Goal: Obtain resource: Download file/media

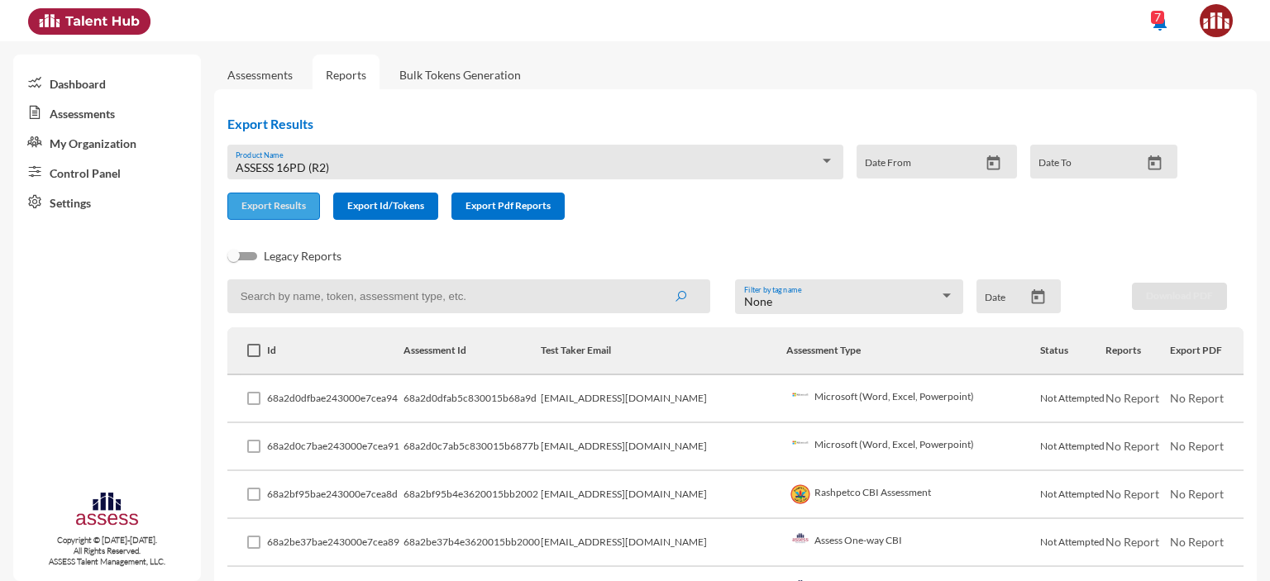
click at [276, 203] on span "Export Results" at bounding box center [273, 205] width 64 height 12
click at [320, 165] on span "ASSESS 16PD (R2)" at bounding box center [282, 167] width 93 height 14
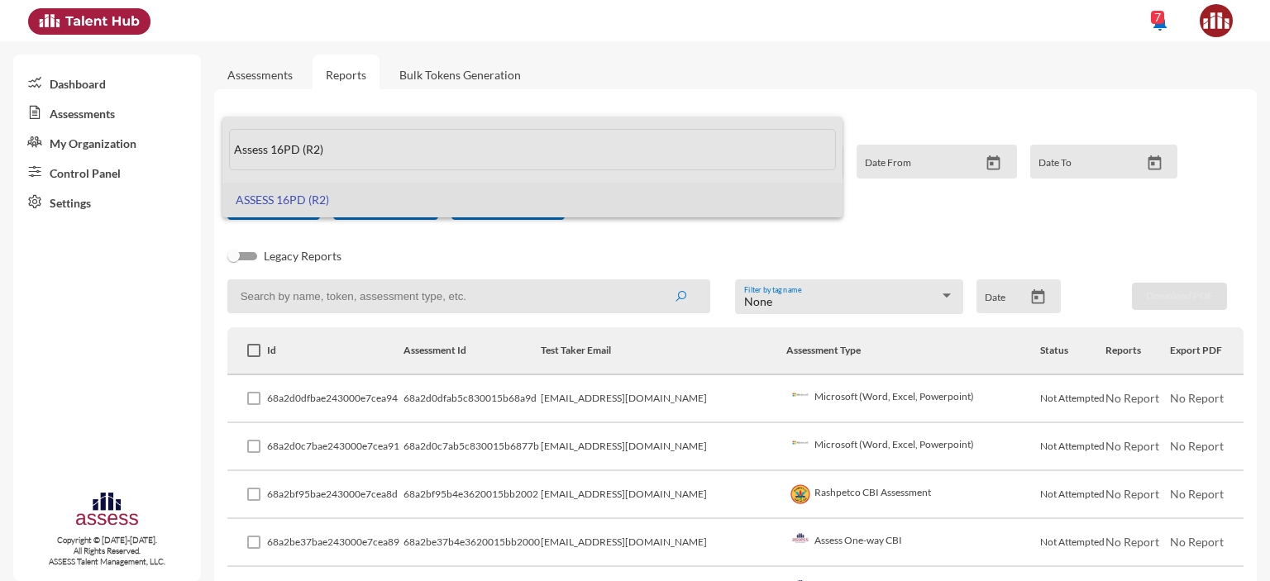
drag, startPoint x: 336, startPoint y: 158, endPoint x: 216, endPoint y: 157, distance: 119.9
click at [216, 157] on div "Assess 16PD (R2) ASSESS 16PD (R2)" at bounding box center [635, 290] width 1270 height 581
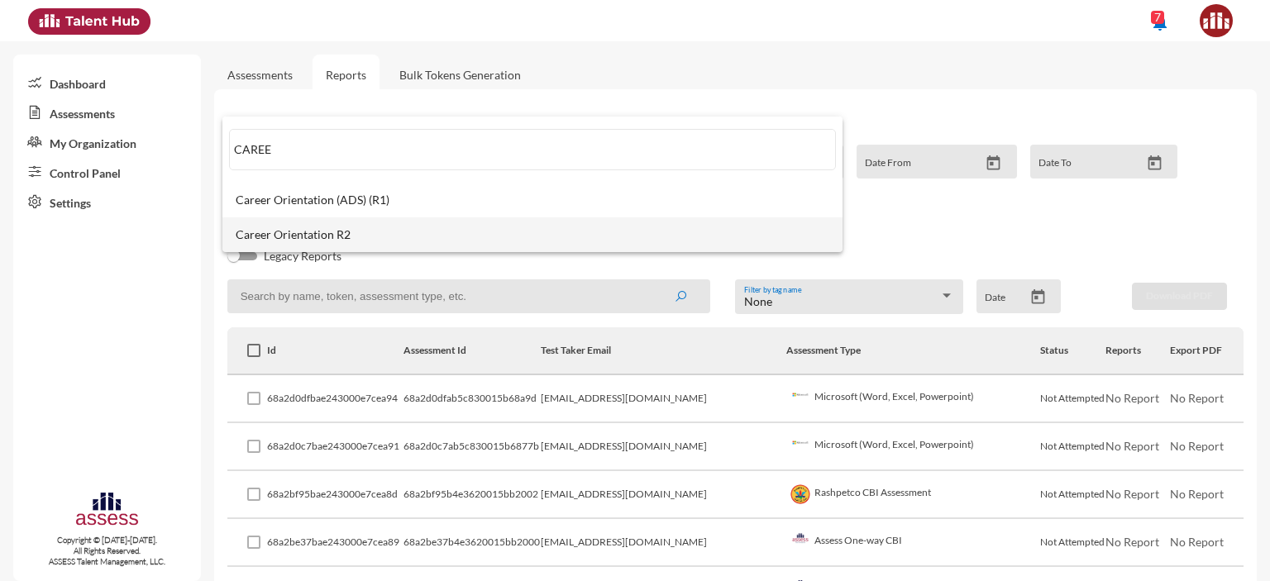
type input "CAREE"
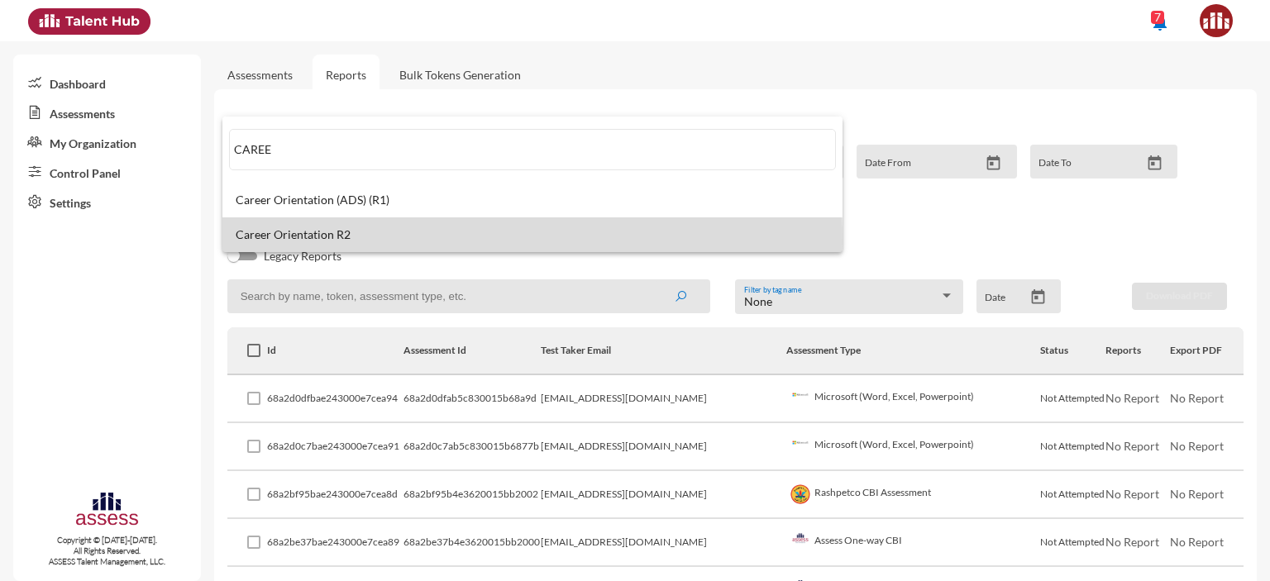
click at [258, 241] on span "Career Orientation R2" at bounding box center [533, 234] width 594 height 13
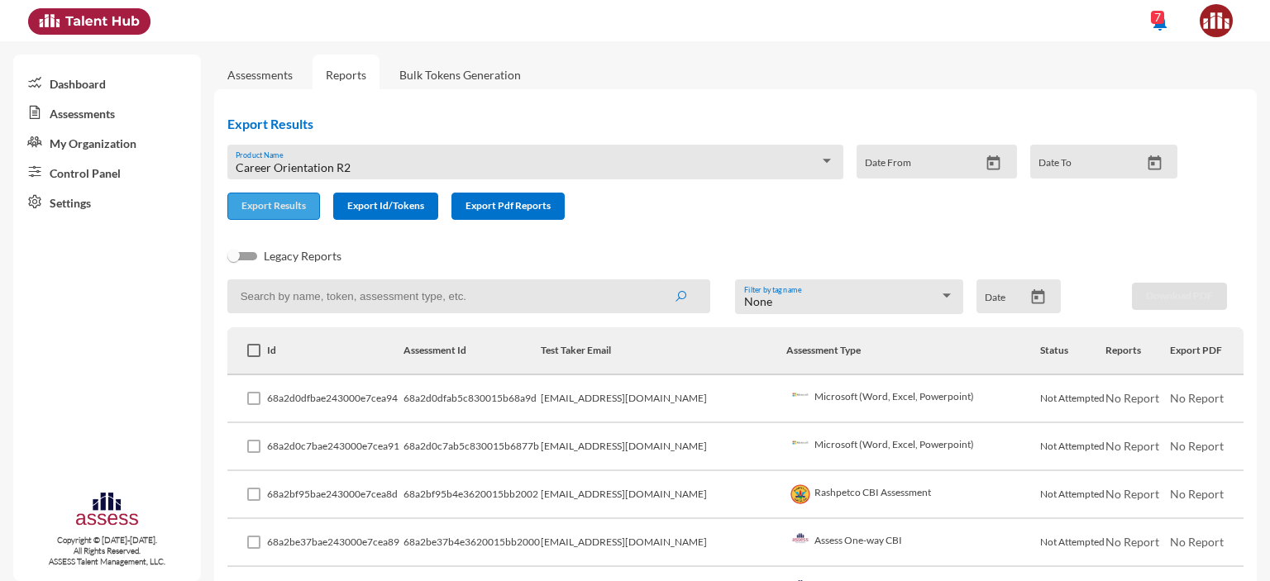
click at [258, 210] on span "Export Results" at bounding box center [273, 205] width 64 height 12
click at [351, 167] on div "Career Orientation R2" at bounding box center [528, 167] width 584 height 13
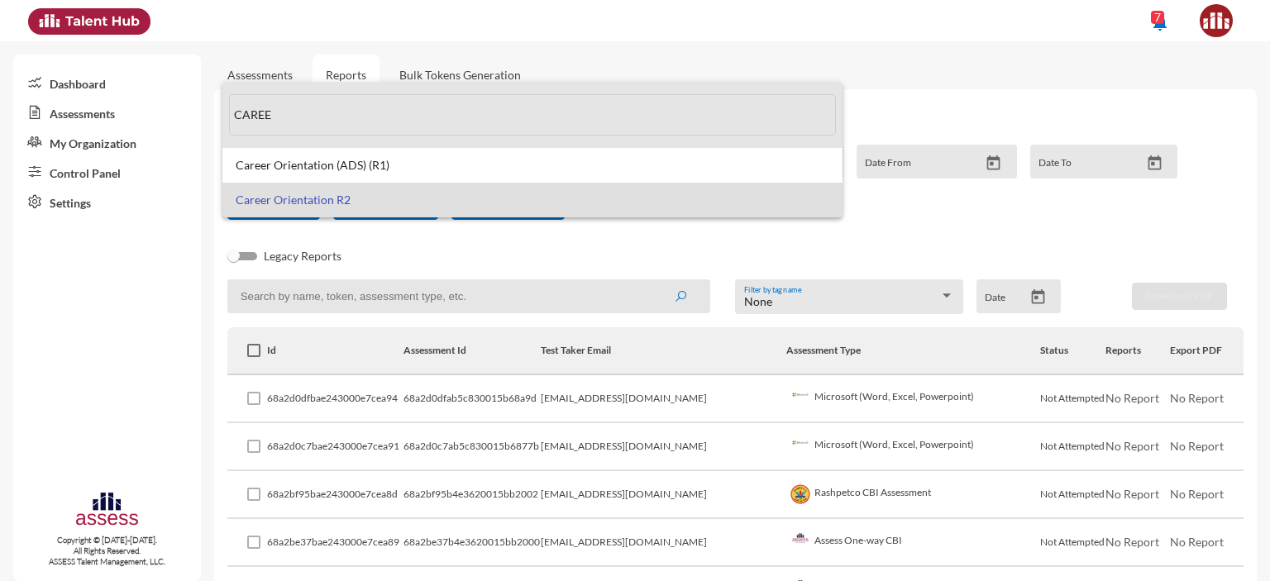
drag, startPoint x: 284, startPoint y: 123, endPoint x: 223, endPoint y: 115, distance: 61.7
click at [223, 115] on mat-option "CAREE" at bounding box center [532, 115] width 620 height 66
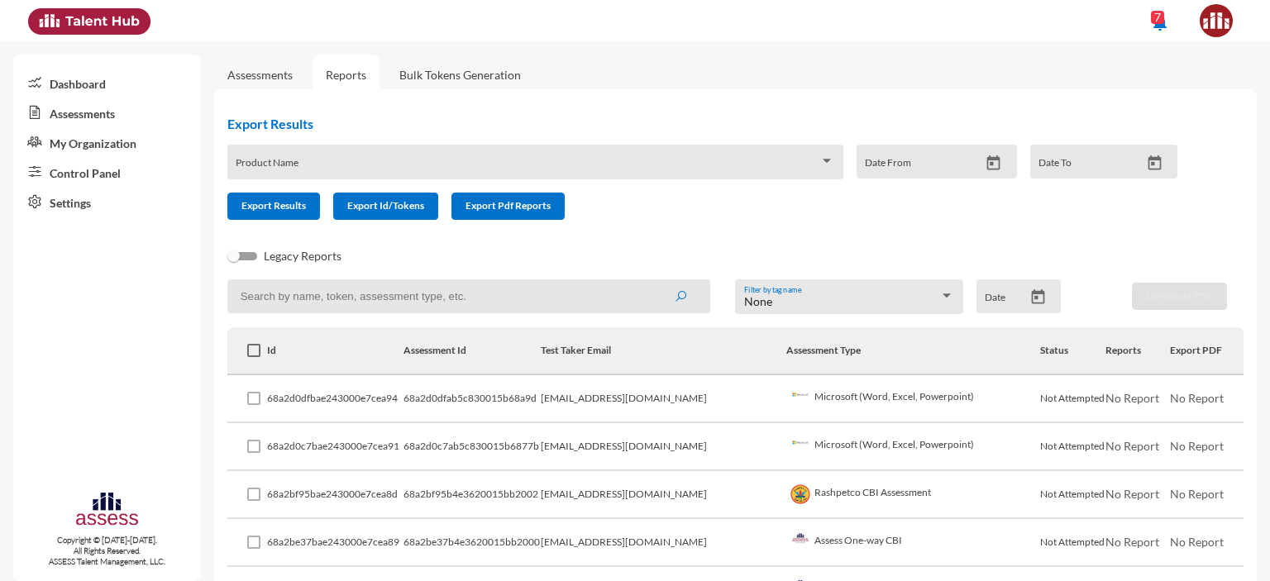
click at [370, 303] on input at bounding box center [468, 296] width 483 height 34
click at [344, 171] on span at bounding box center [528, 167] width 584 height 13
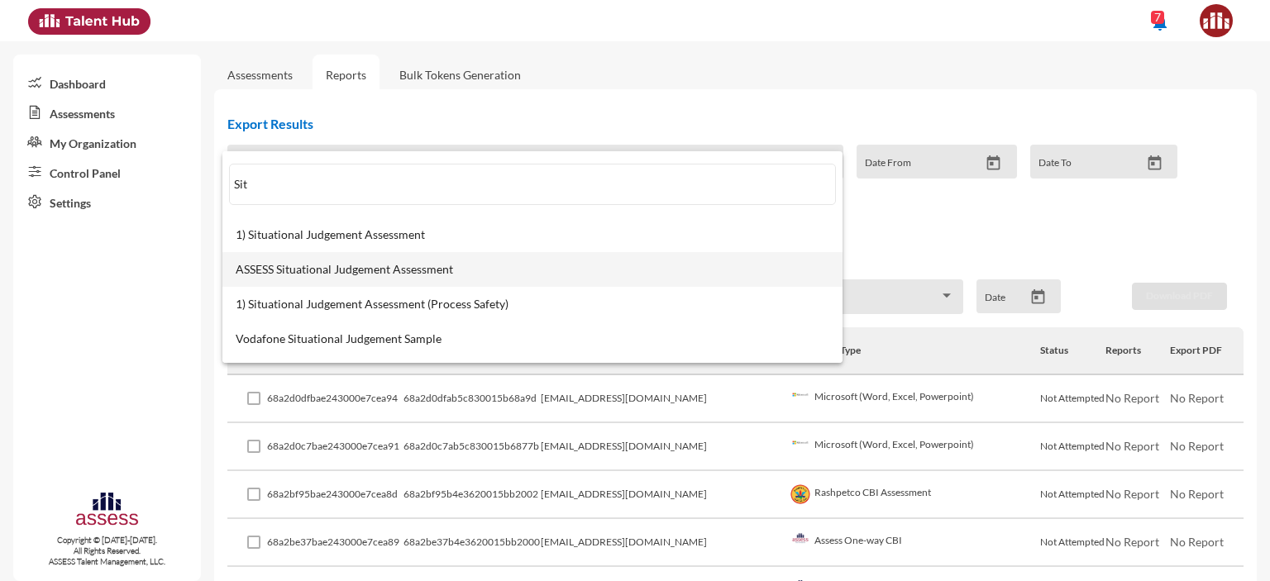
type input "Sit"
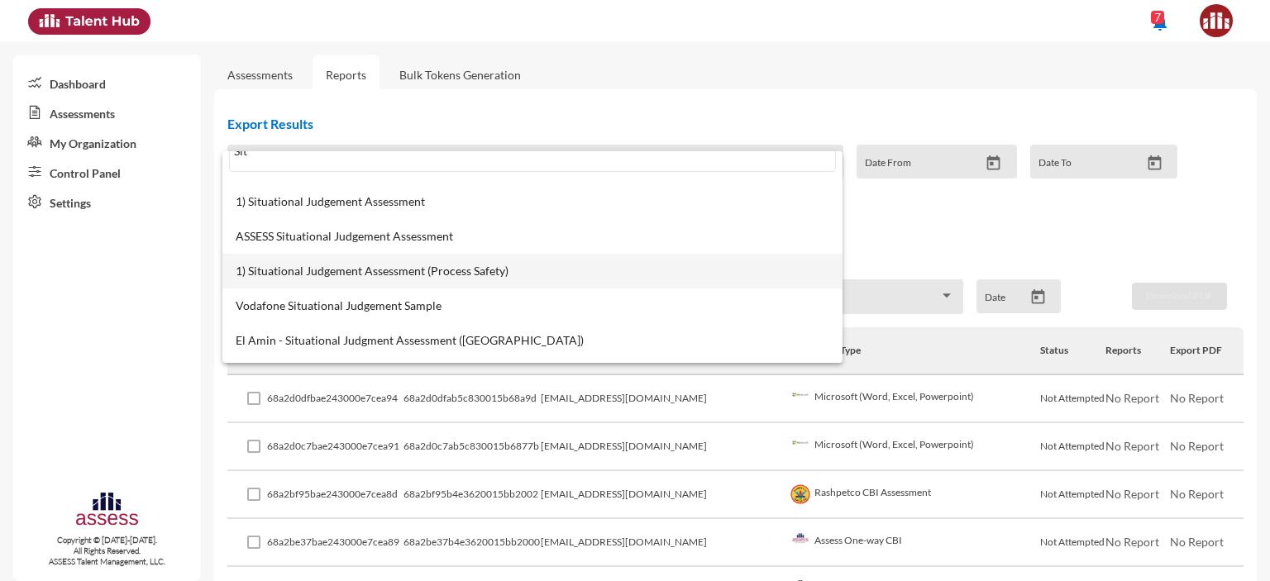
scroll to position [20, 0]
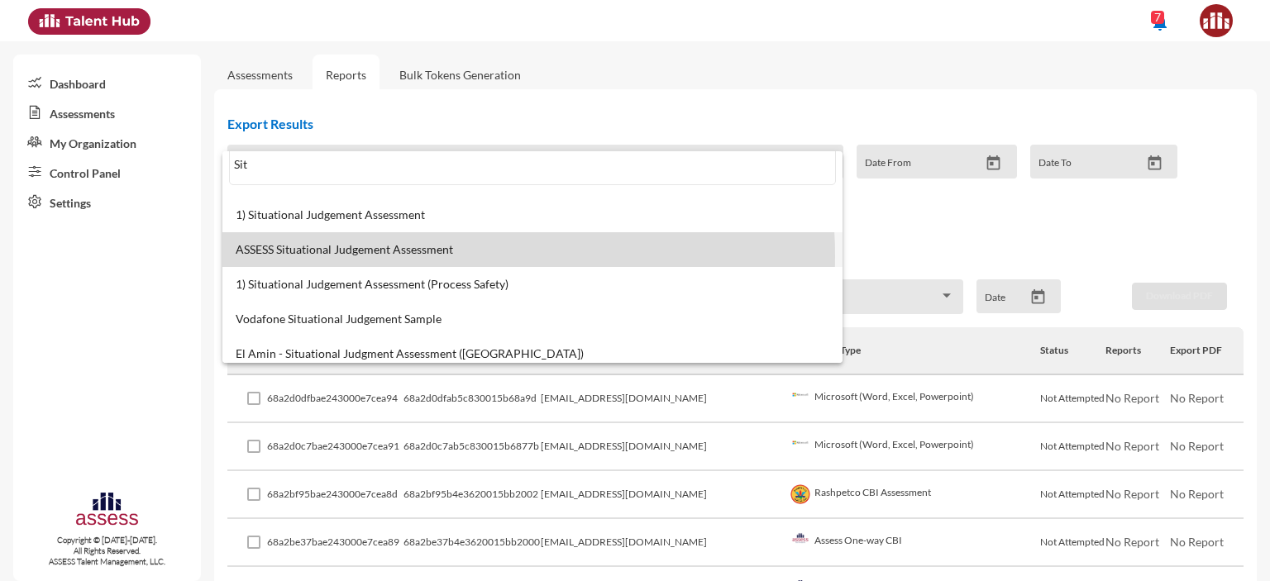
drag, startPoint x: 464, startPoint y: 256, endPoint x: 236, endPoint y: 255, distance: 227.4
click at [236, 255] on span "ASSESS Situational Judgement Assessment" at bounding box center [533, 249] width 594 height 13
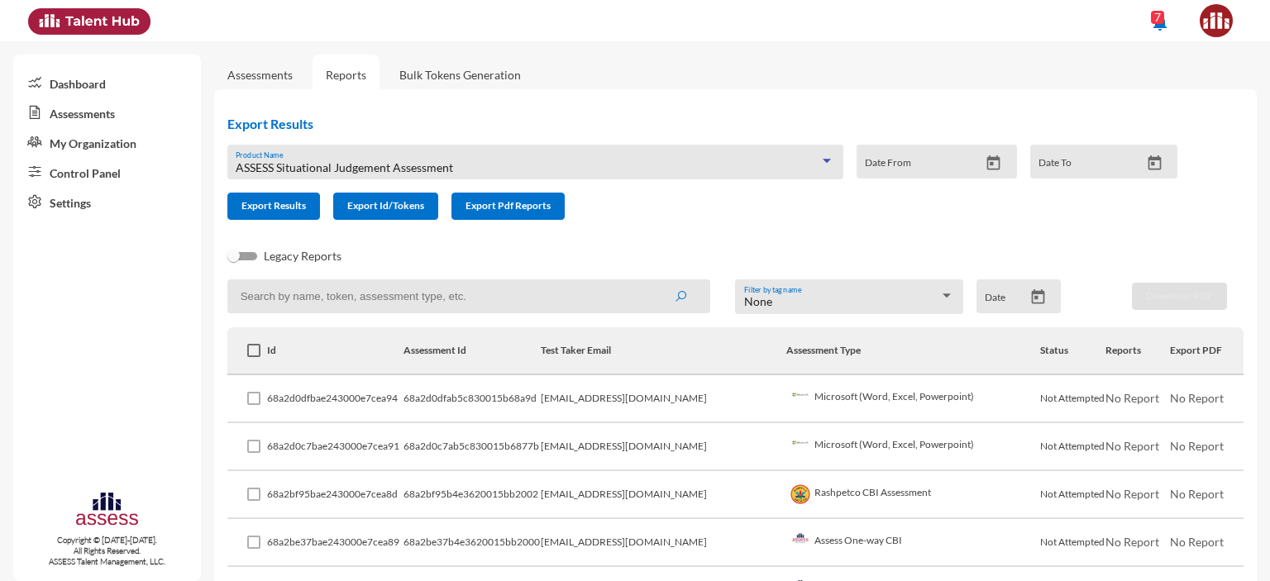
copy span "ASSESS Situational Judgement Assessment"
click at [285, 210] on span "Export Results" at bounding box center [273, 205] width 64 height 12
